Goal: Obtain resource: Obtain resource

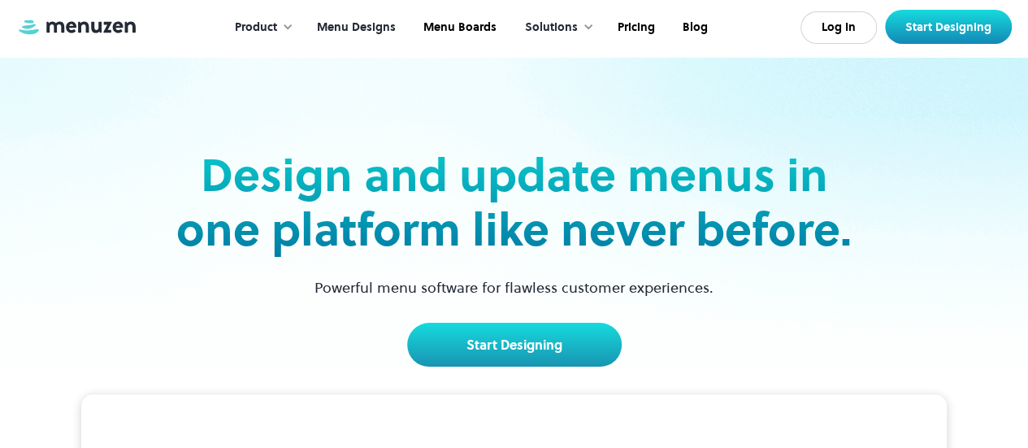
click at [379, 30] on link "Menu Designs" at bounding box center [354, 27] width 106 height 50
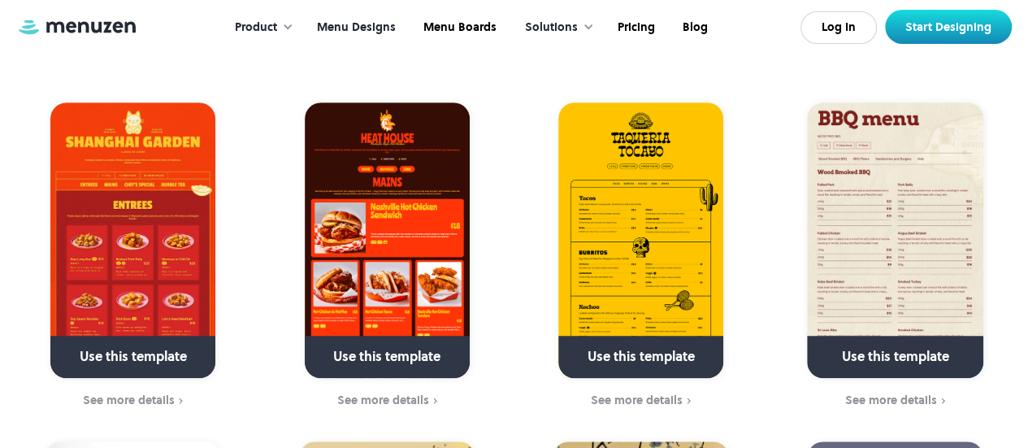
scroll to position [432, 0]
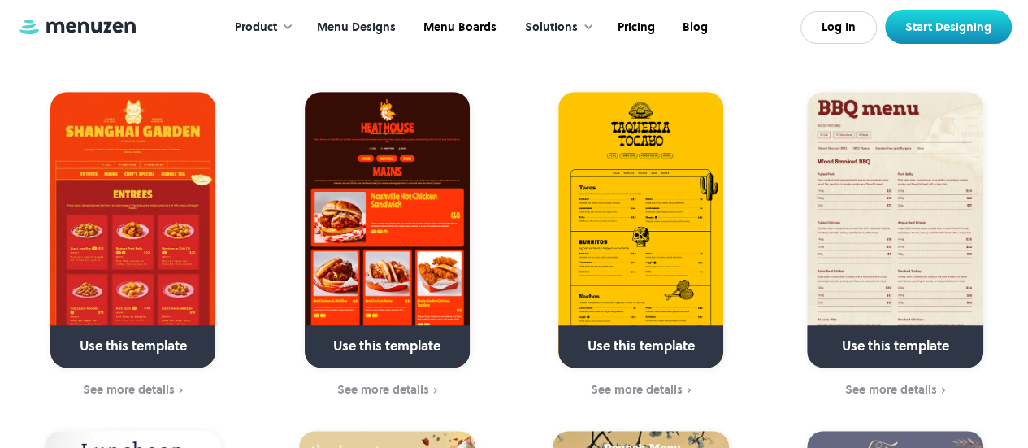
click at [413, 175] on img at bounding box center [387, 229] width 165 height 275
click at [137, 193] on img at bounding box center [132, 229] width 165 height 275
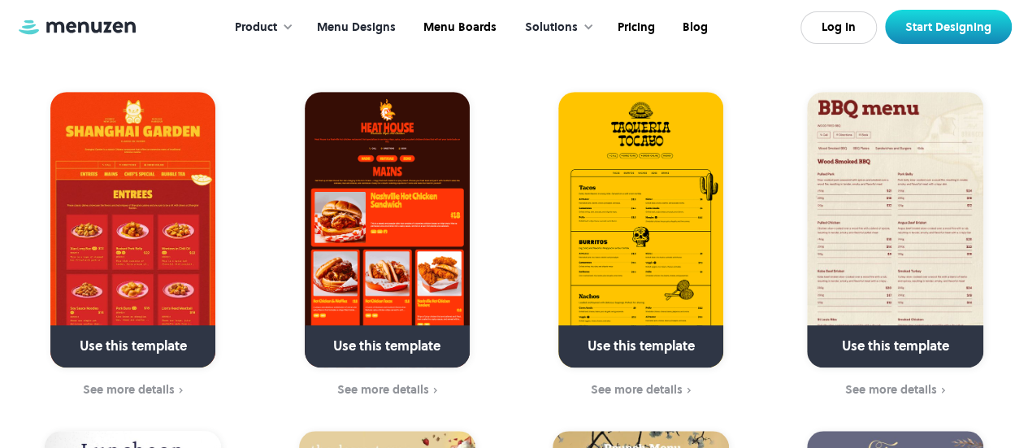
click at [137, 193] on img at bounding box center [132, 229] width 165 height 275
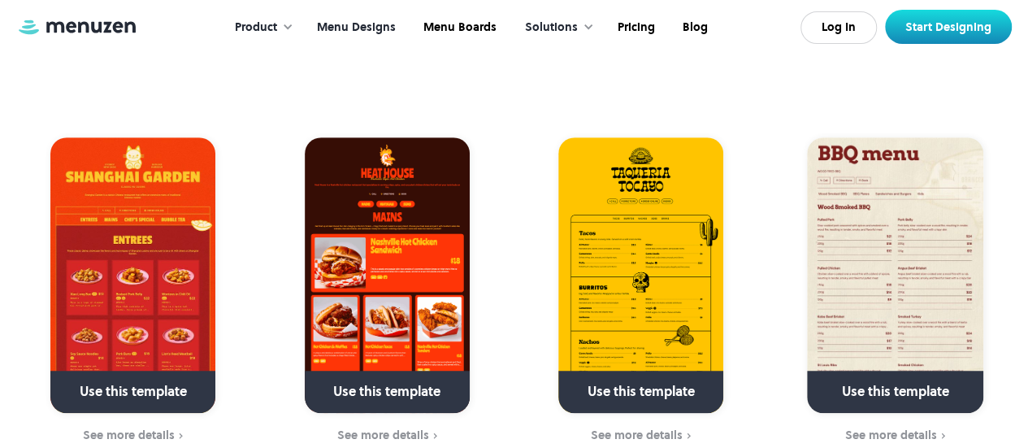
scroll to position [439, 0]
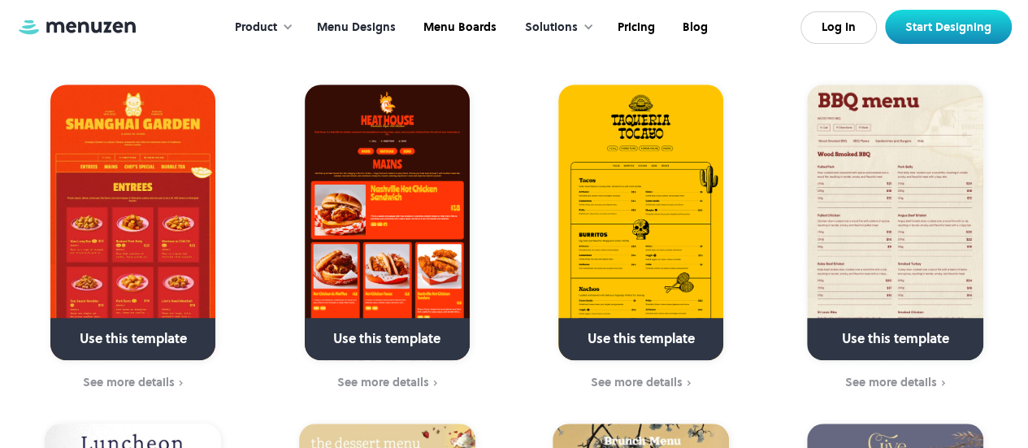
click at [672, 177] on img at bounding box center [640, 222] width 165 height 275
click at [627, 325] on link at bounding box center [641, 345] width 234 height 41
